Goal: Information Seeking & Learning: Learn about a topic

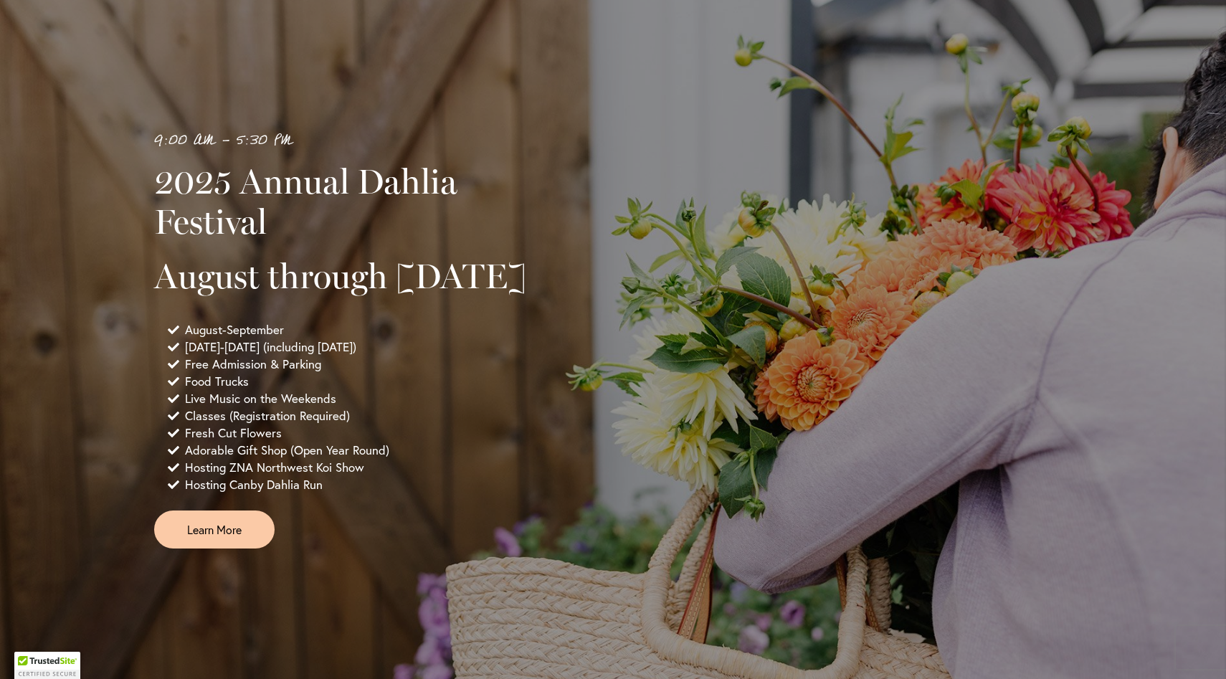
scroll to position [827, 0]
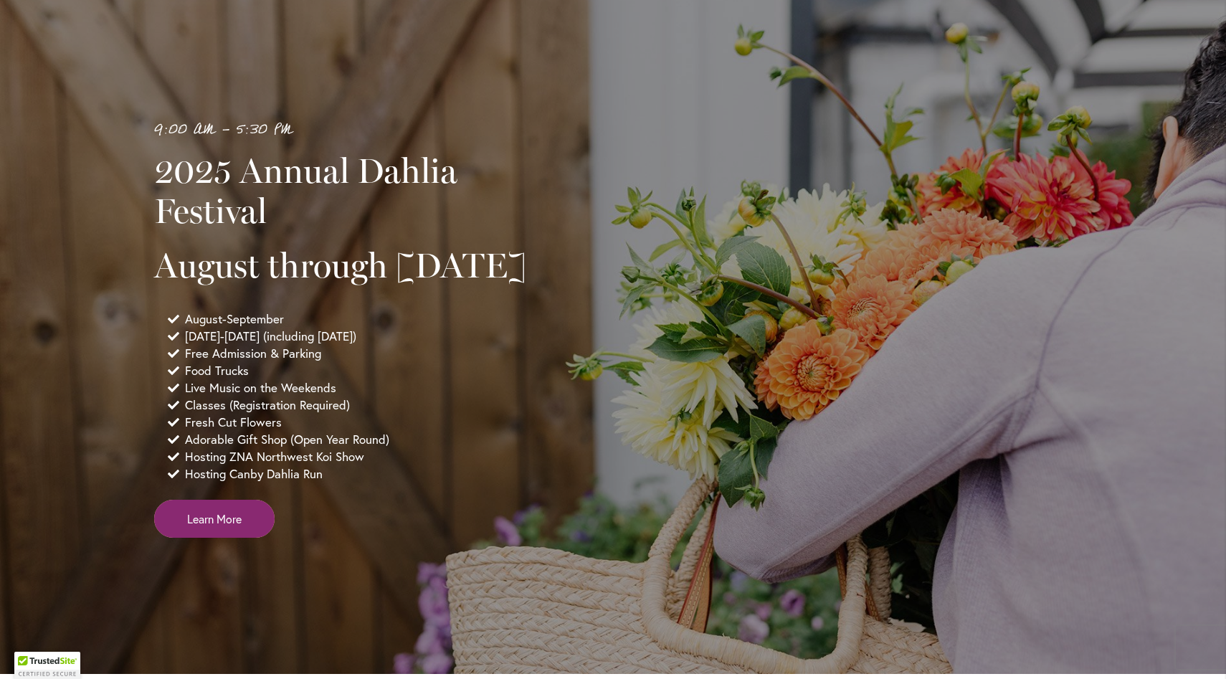
click at [195, 527] on span "Learn More" at bounding box center [214, 519] width 54 height 16
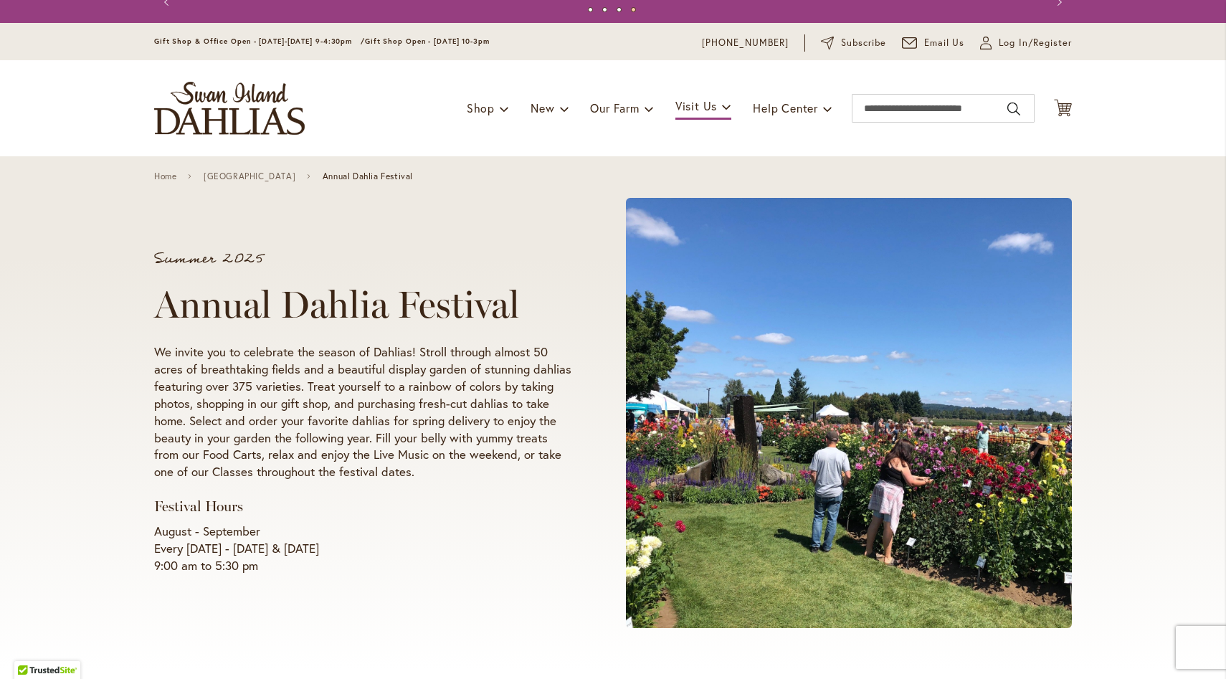
scroll to position [27, 0]
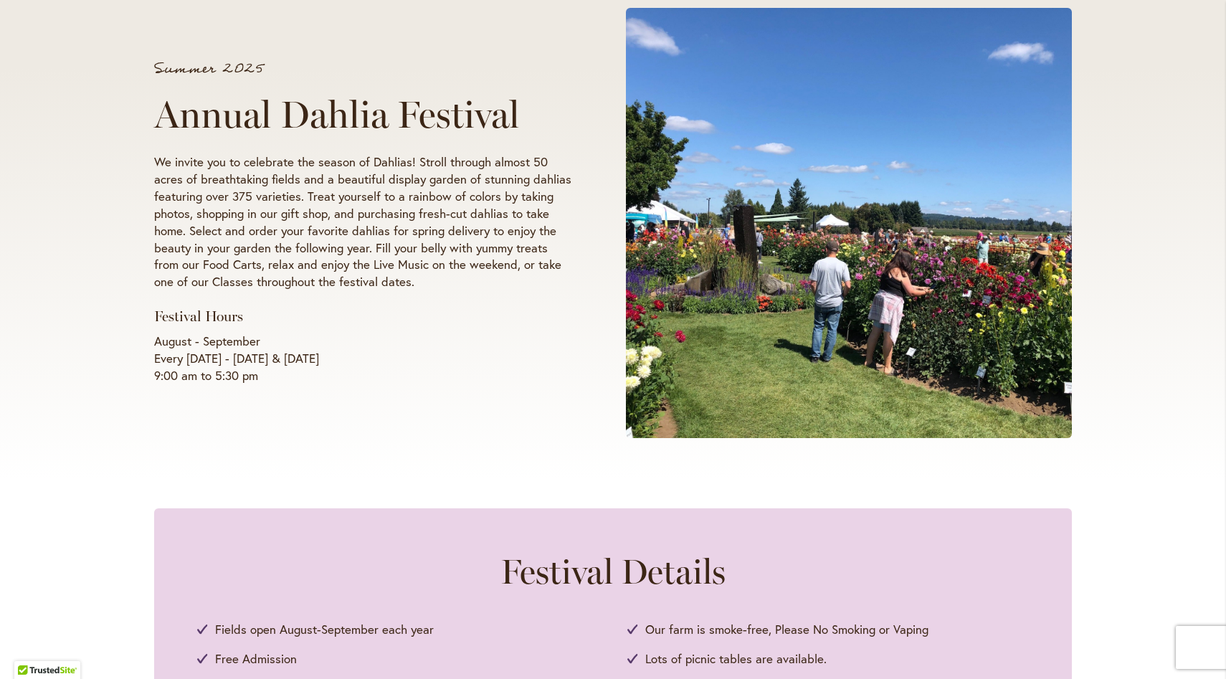
scroll to position [199, 0]
